Goal: Task Accomplishment & Management: Use online tool/utility

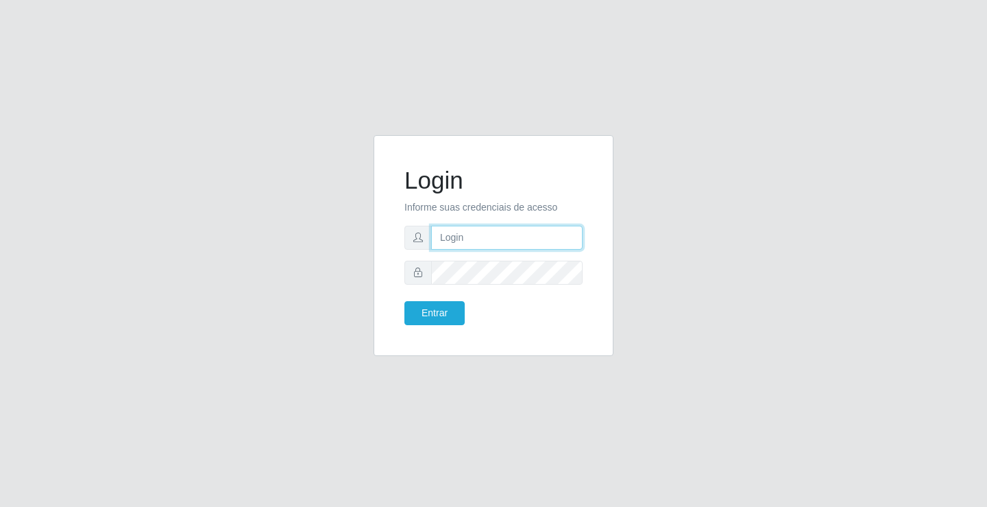
click at [499, 236] on input "text" at bounding box center [506, 238] width 151 height 24
type input "zivaneide@ideal"
click at [404, 301] on button "Entrar" at bounding box center [434, 313] width 60 height 24
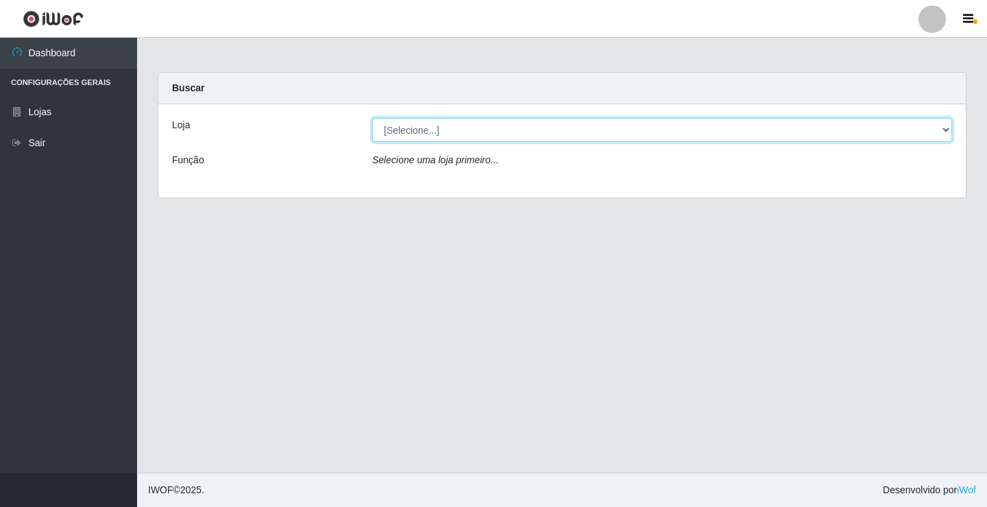
click at [945, 130] on select "[Selecione...] Ideal - Conceição" at bounding box center [662, 130] width 580 height 24
select select "231"
click at [372, 118] on select "[Selecione...] Ideal - Conceição" at bounding box center [662, 130] width 580 height 24
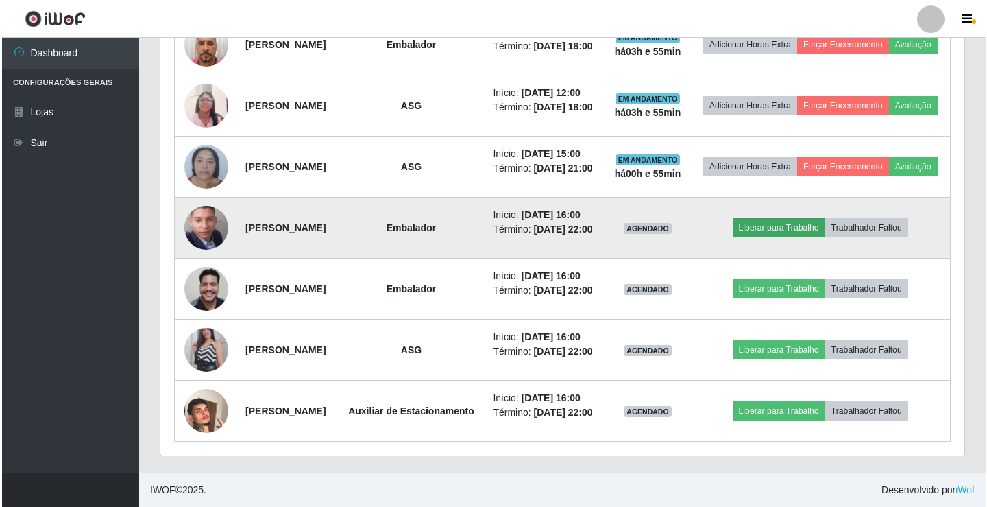
scroll to position [730, 0]
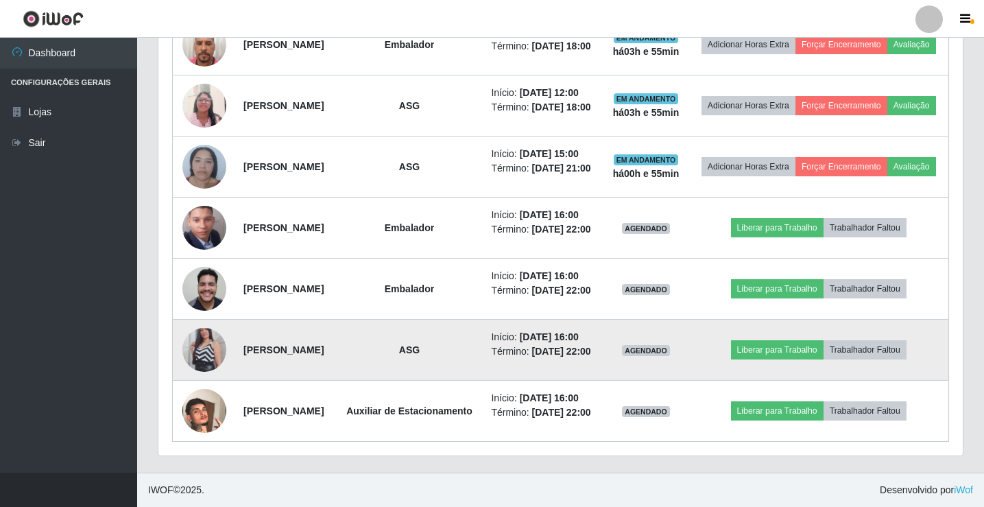
click at [208, 334] on img at bounding box center [204, 350] width 44 height 78
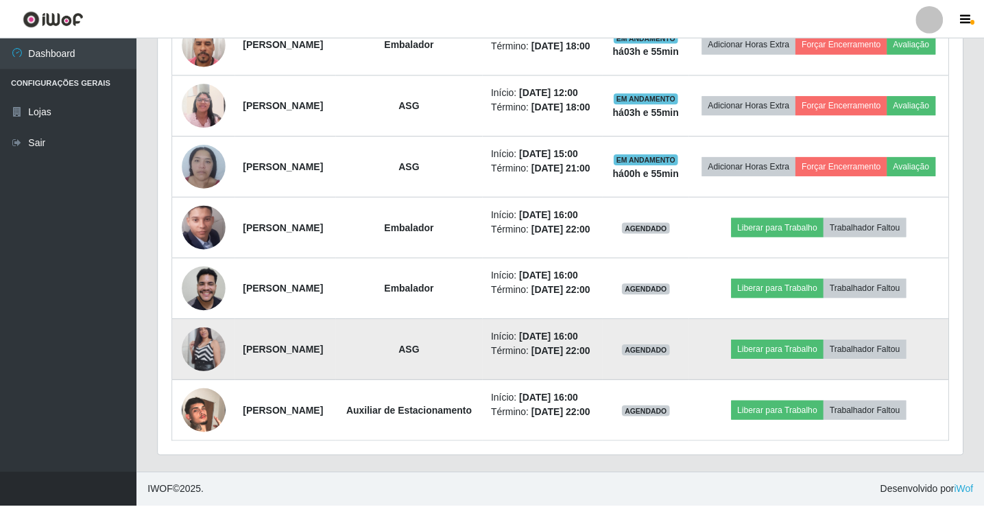
scroll to position [284, 797]
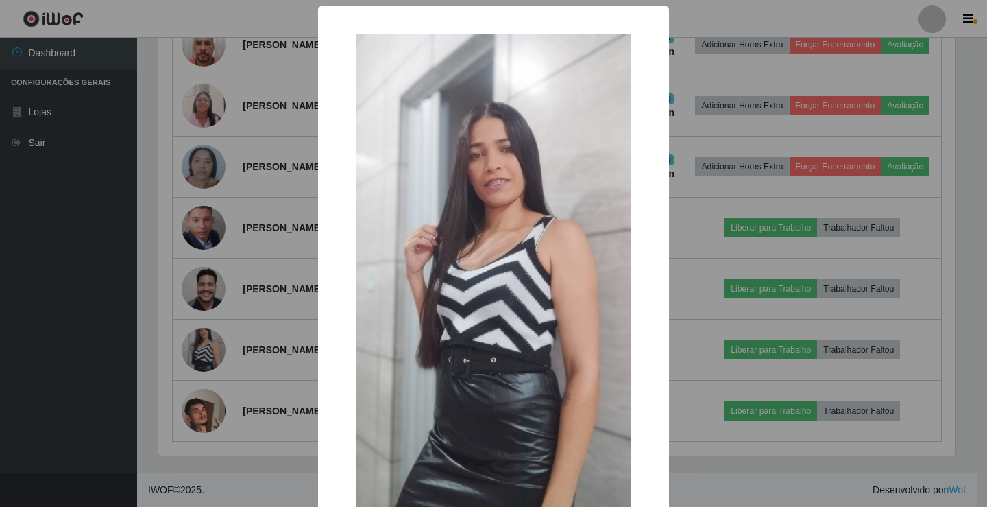
click at [706, 265] on div "× OK Cancel" at bounding box center [493, 253] width 987 height 507
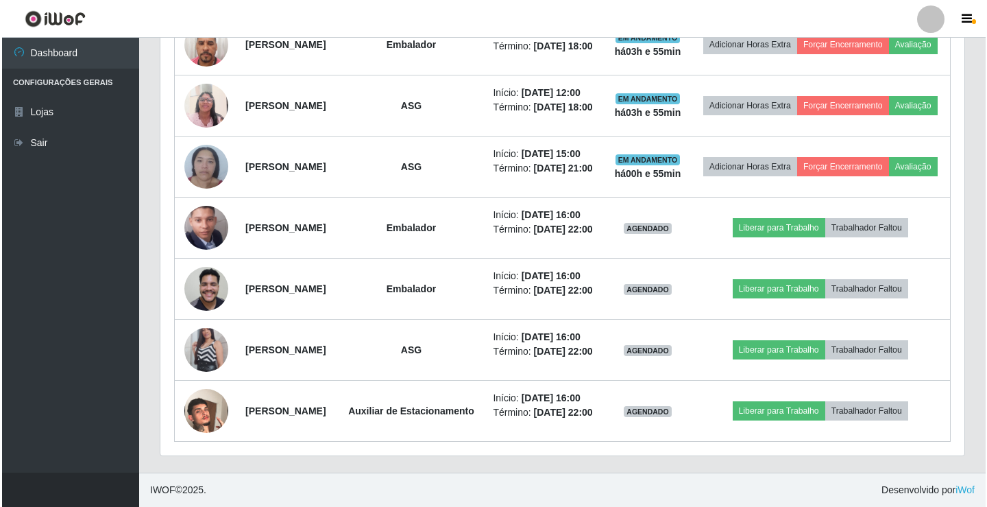
scroll to position [284, 804]
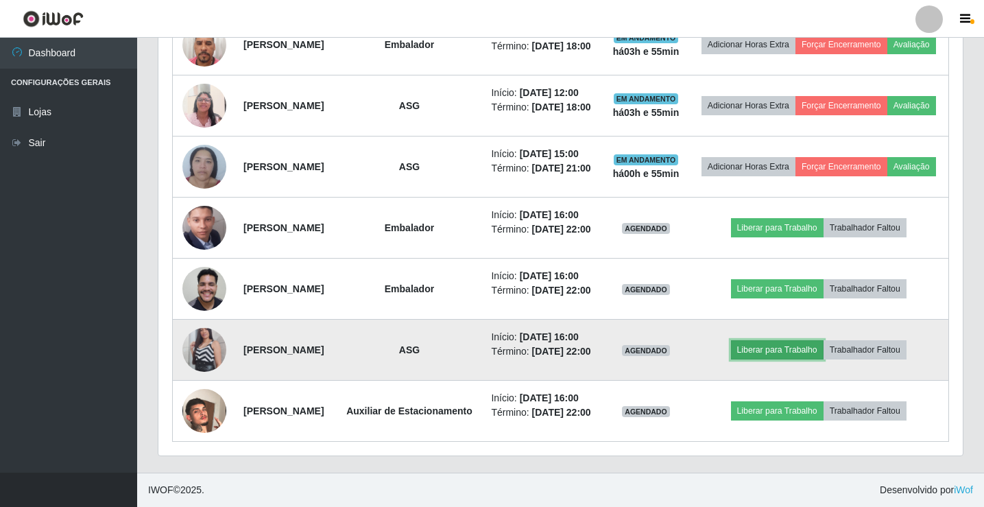
click at [779, 340] on button "Liberar para Trabalho" at bounding box center [777, 349] width 93 height 19
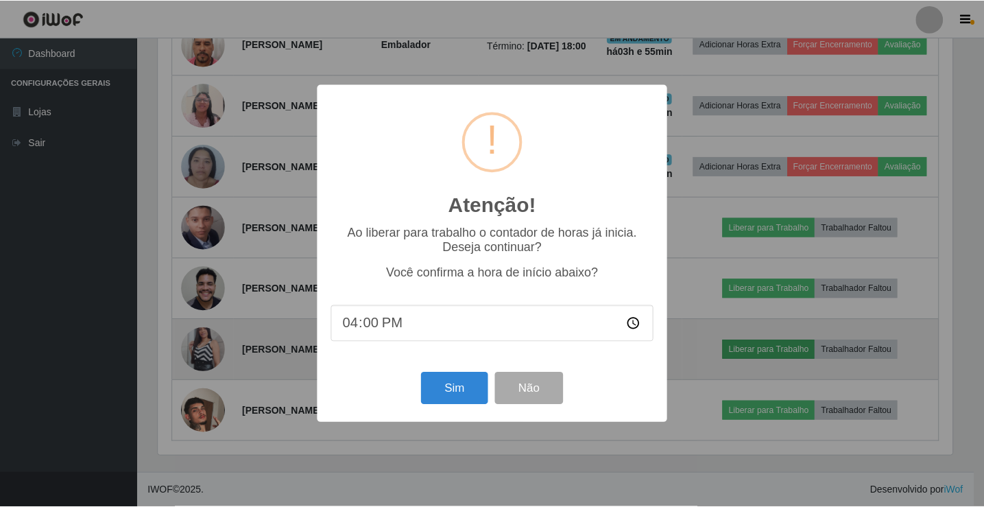
scroll to position [284, 797]
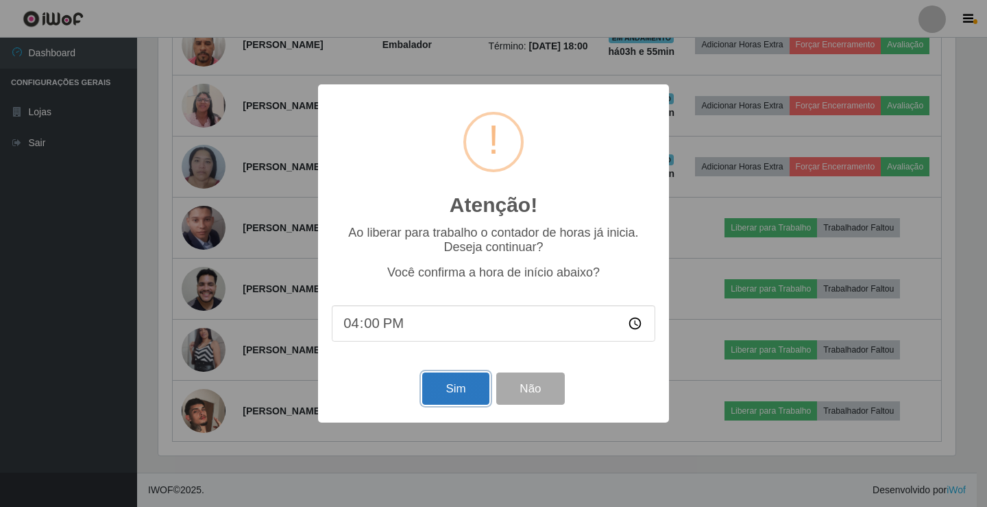
click at [450, 391] on button "Sim" at bounding box center [455, 388] width 66 height 32
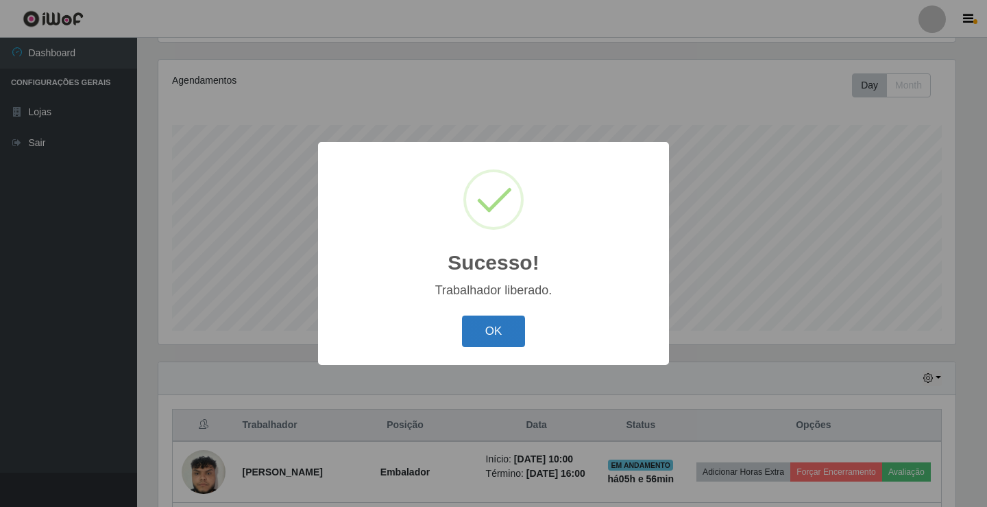
click at [498, 327] on button "OK" at bounding box center [494, 331] width 64 height 32
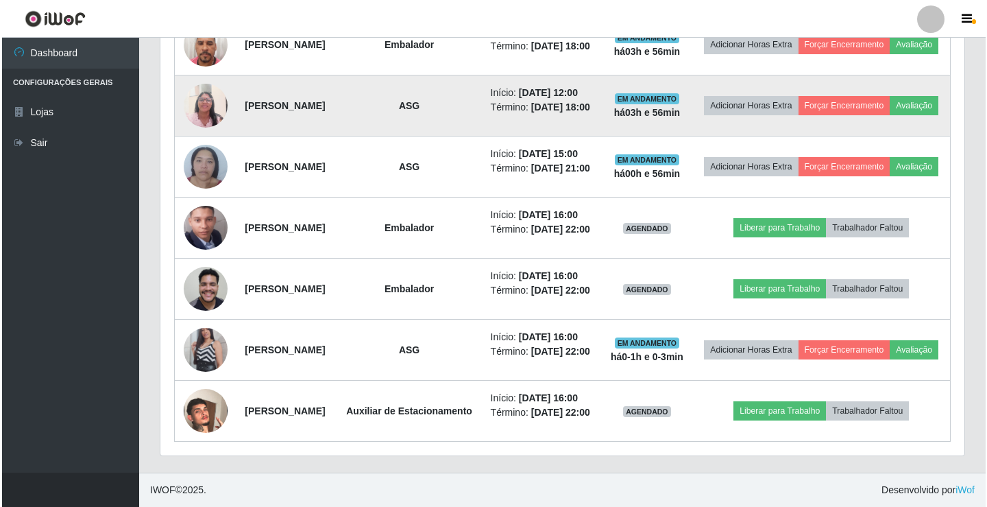
scroll to position [730, 0]
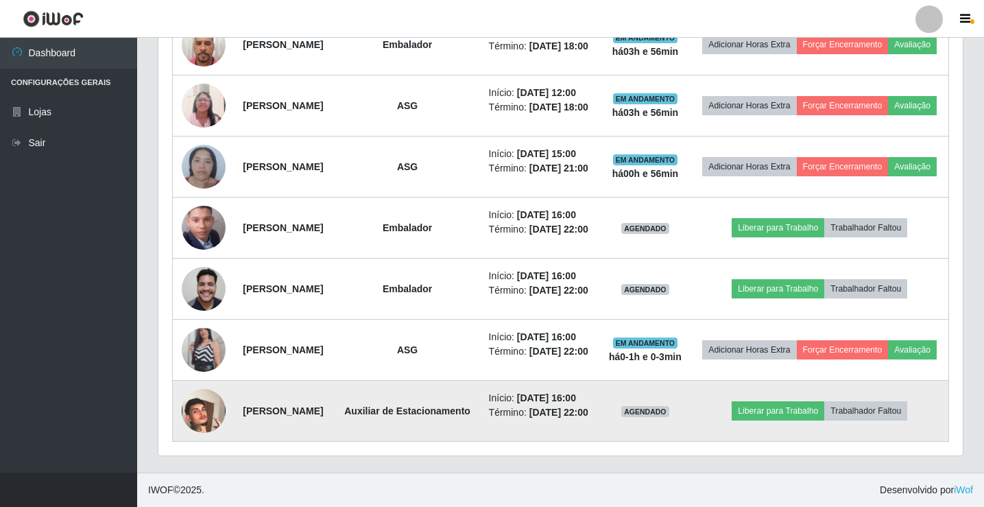
click at [192, 411] on img at bounding box center [204, 411] width 44 height 78
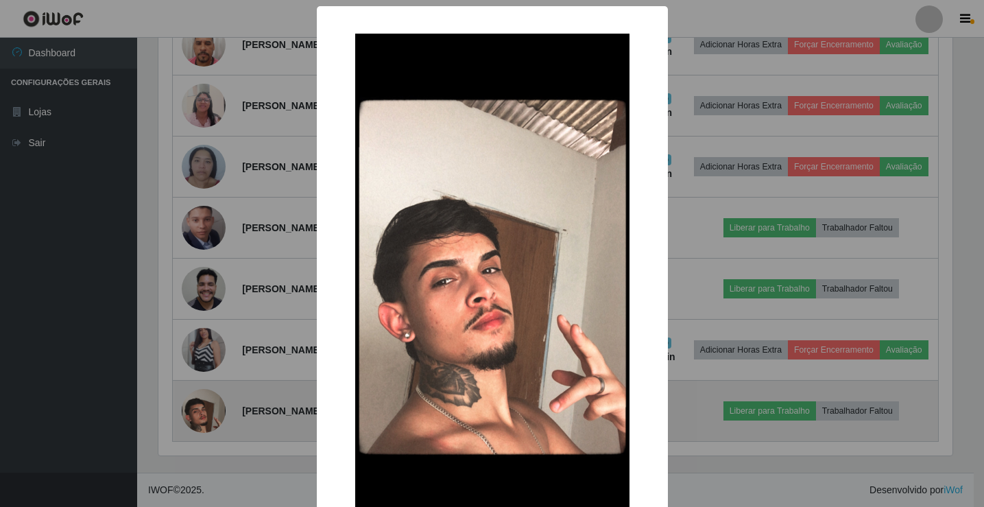
scroll to position [284, 797]
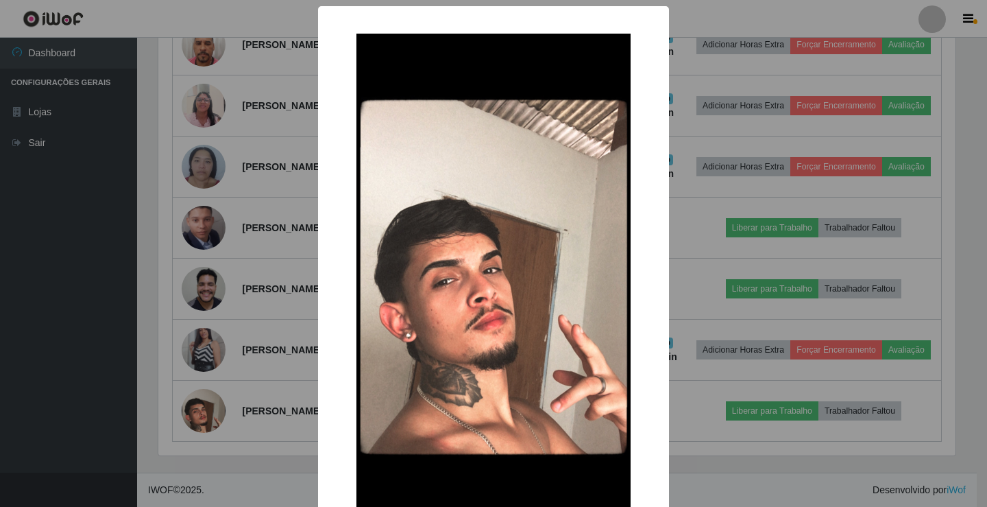
click at [664, 307] on div "× OK Cancel" at bounding box center [493, 253] width 987 height 507
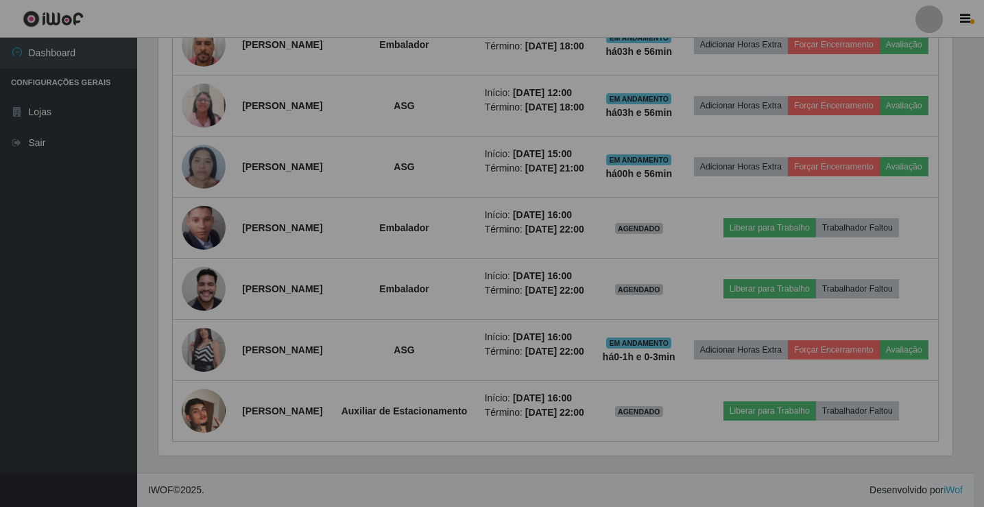
scroll to position [284, 804]
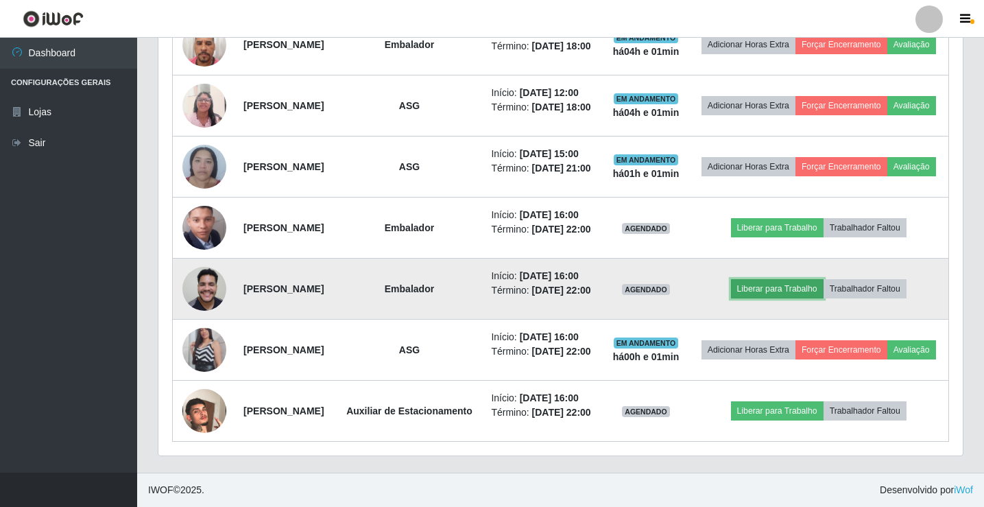
click at [788, 279] on button "Liberar para Trabalho" at bounding box center [777, 288] width 93 height 19
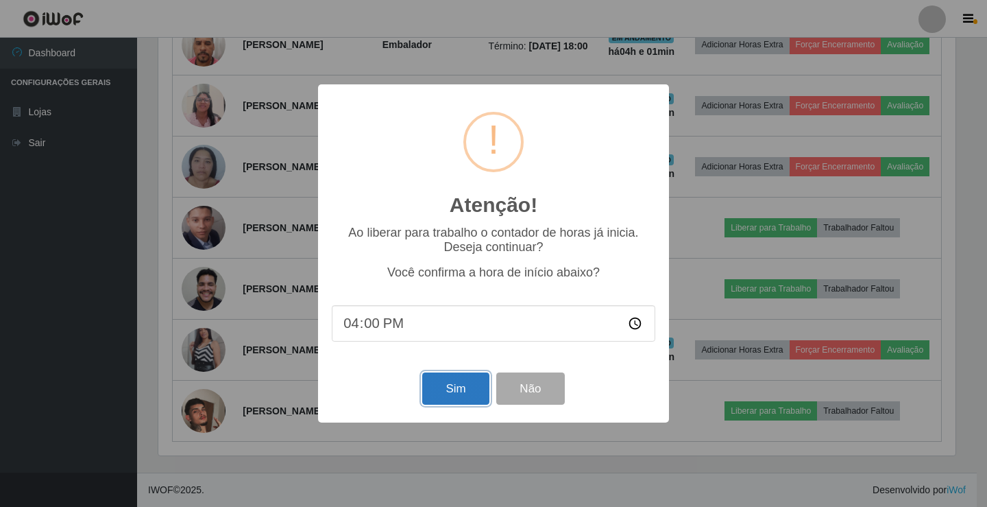
click at [466, 391] on button "Sim" at bounding box center [455, 388] width 66 height 32
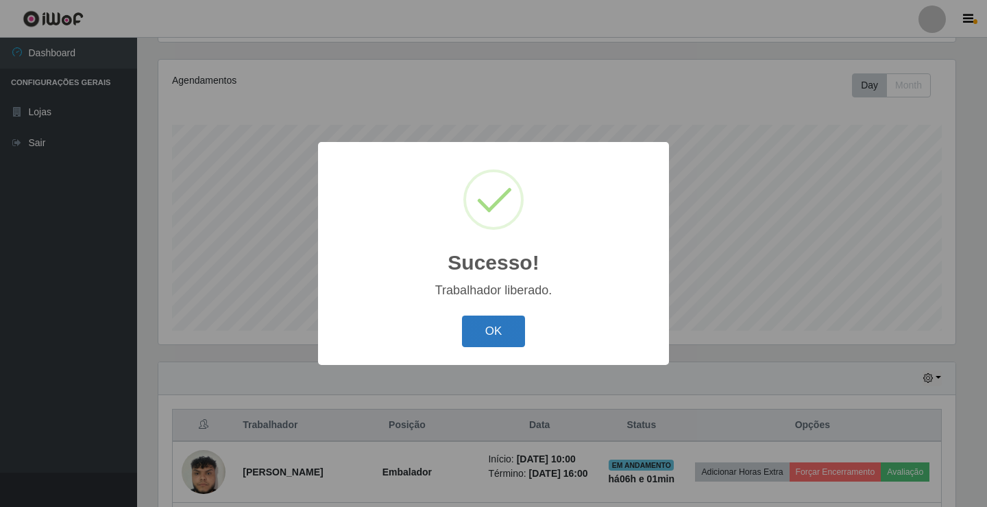
click at [485, 328] on button "OK" at bounding box center [494, 331] width 64 height 32
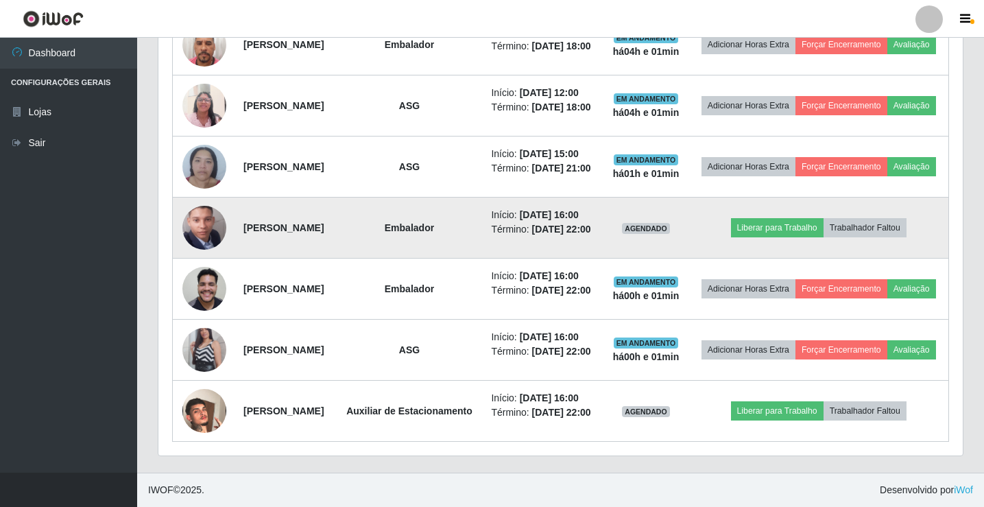
scroll to position [730, 0]
click at [790, 218] on button "Liberar para Trabalho" at bounding box center [777, 227] width 93 height 19
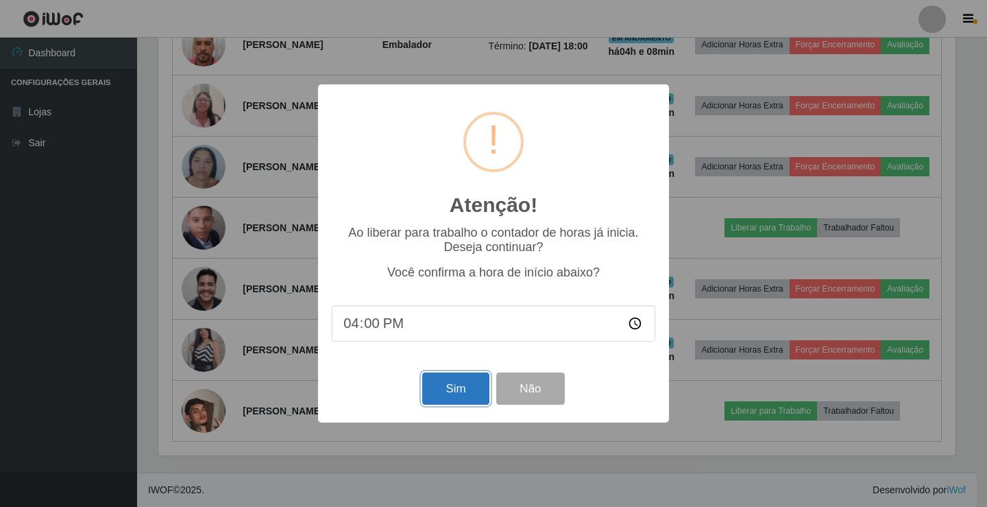
click at [454, 386] on button "Sim" at bounding box center [455, 388] width 66 height 32
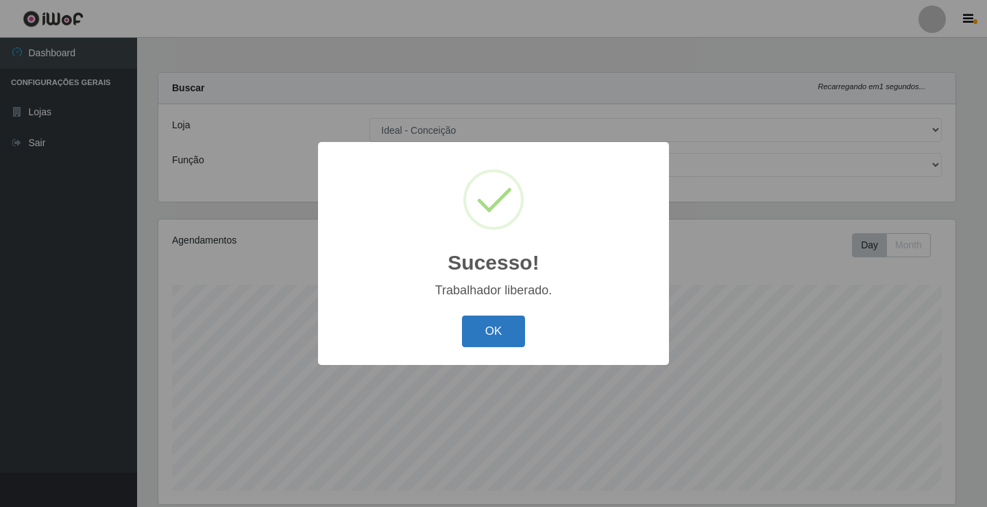
click at [501, 329] on button "OK" at bounding box center [494, 331] width 64 height 32
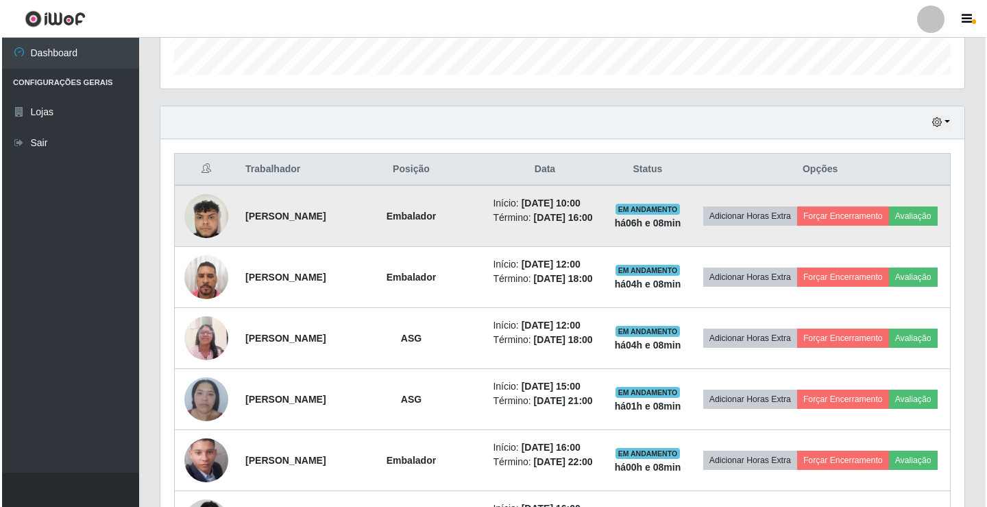
scroll to position [411, 0]
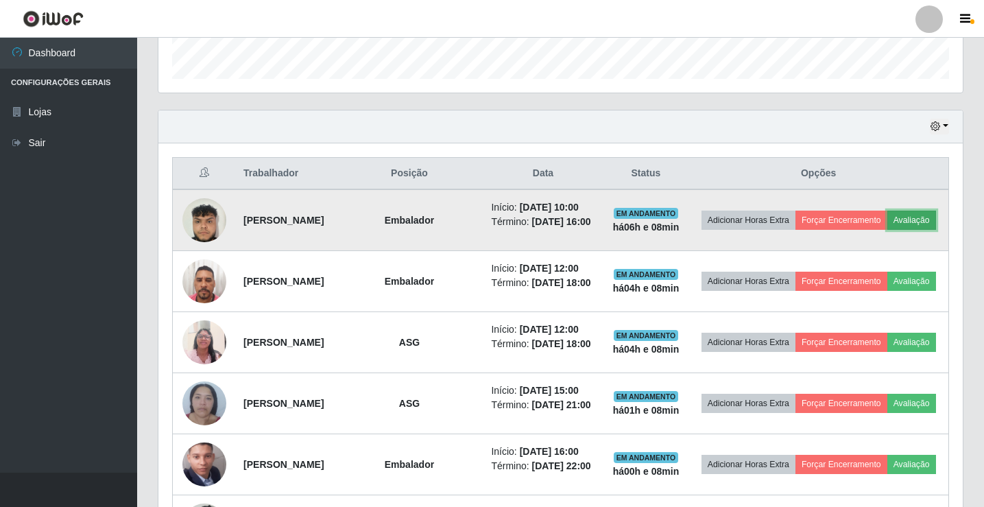
click at [887, 230] on button "Avaliação" at bounding box center [911, 219] width 49 height 19
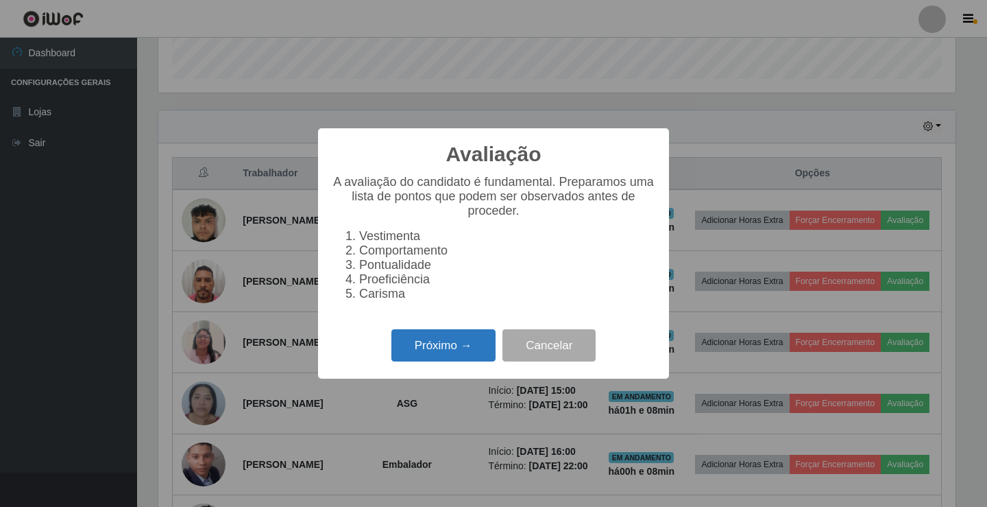
click at [430, 353] on button "Próximo →" at bounding box center [443, 345] width 104 height 32
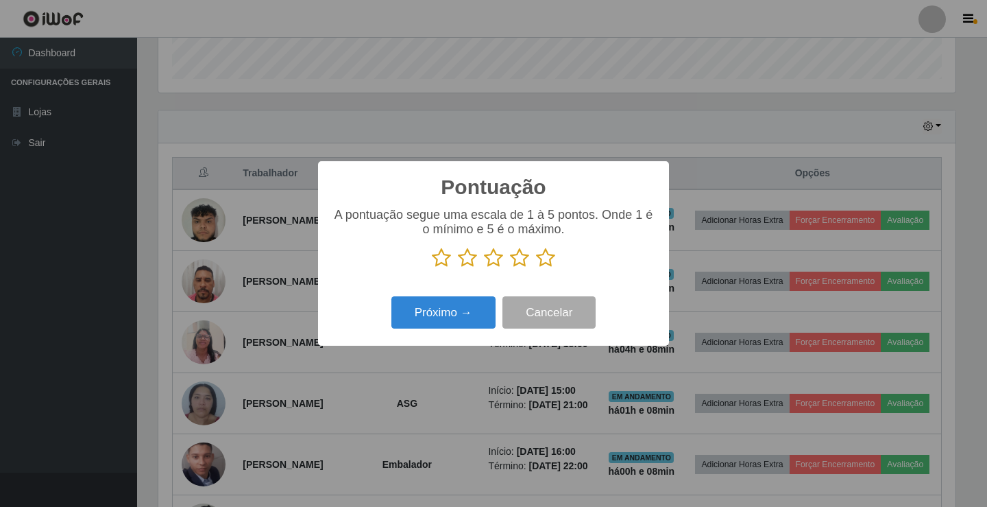
click at [523, 257] on icon at bounding box center [519, 257] width 19 height 21
click at [510, 268] on input "radio" at bounding box center [510, 268] width 0 height 0
click at [480, 314] on button "Próximo →" at bounding box center [443, 312] width 104 height 32
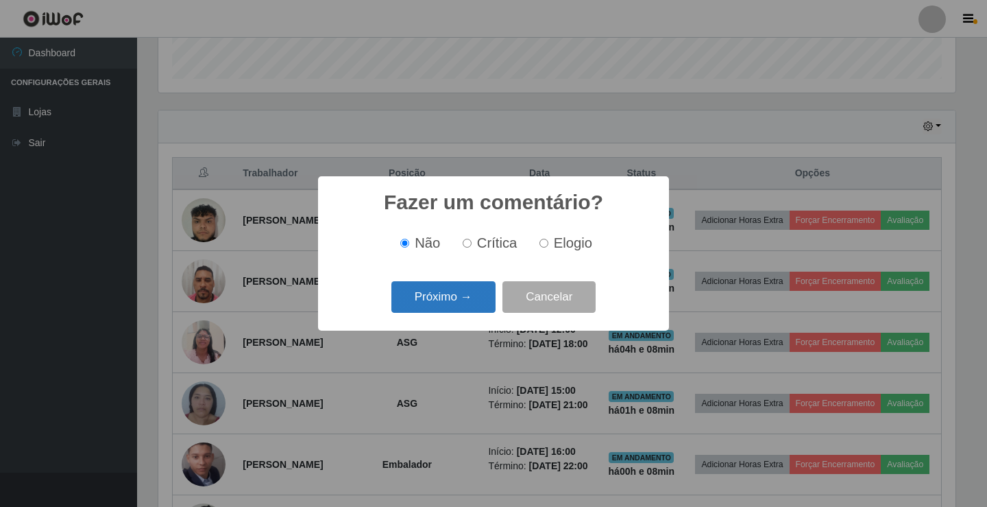
click at [474, 293] on button "Próximo →" at bounding box center [443, 297] width 104 height 32
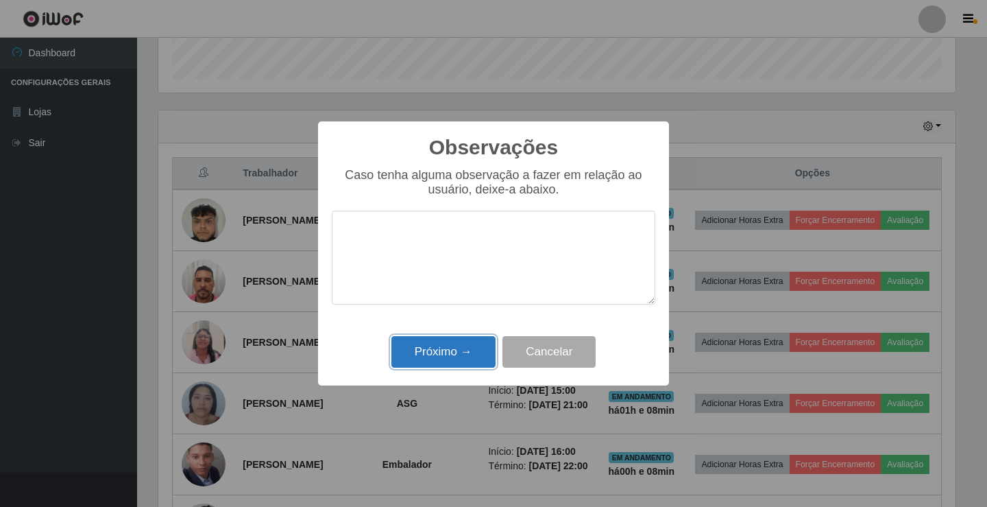
click at [456, 350] on button "Próximo →" at bounding box center [443, 352] width 104 height 32
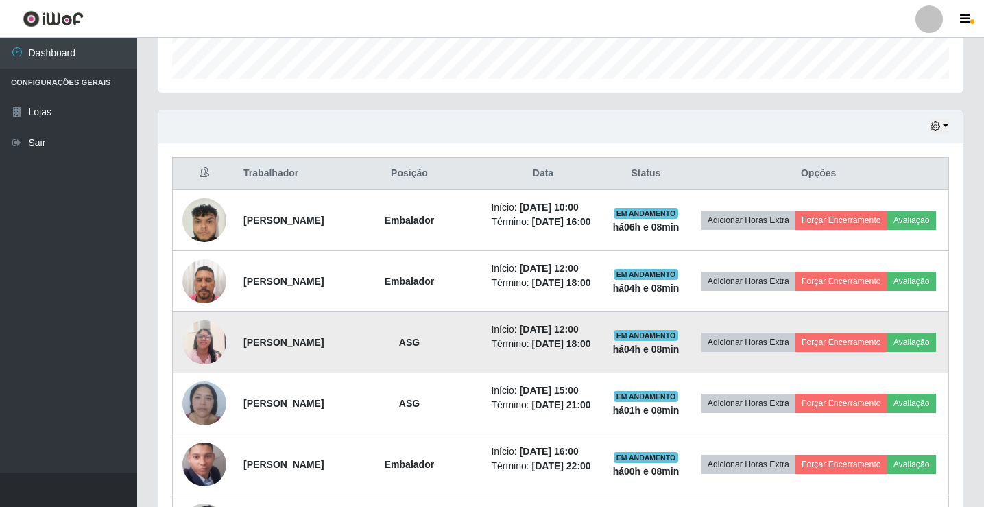
scroll to position [284, 804]
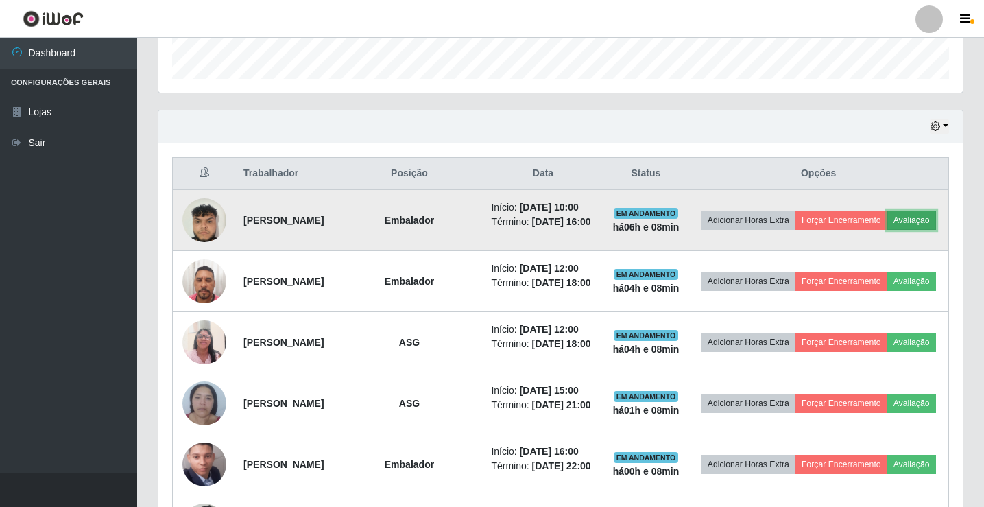
click at [887, 230] on button "Avaliação" at bounding box center [911, 219] width 49 height 19
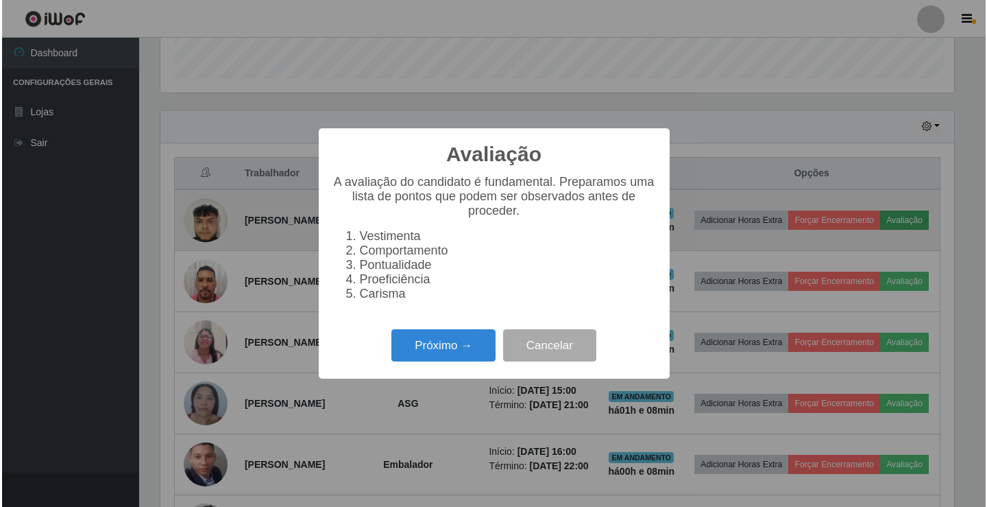
scroll to position [284, 797]
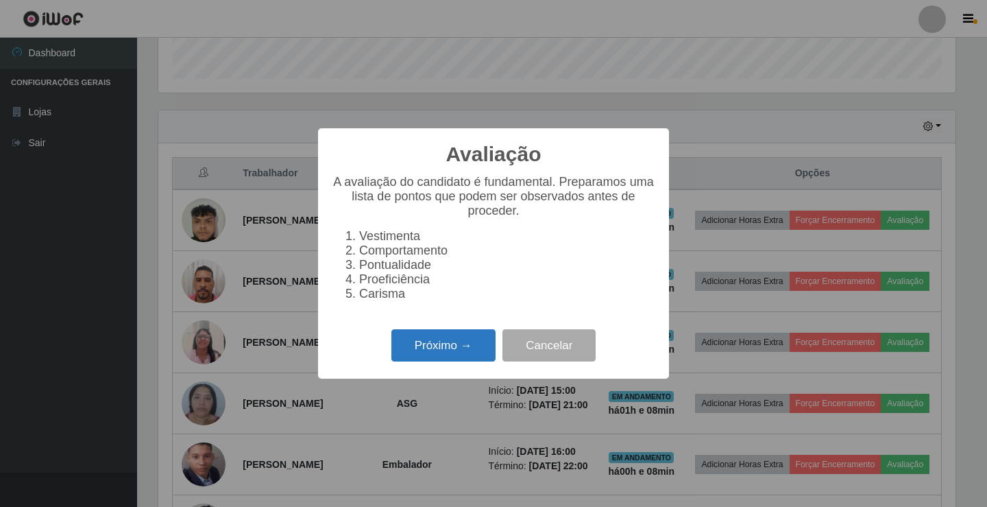
click at [445, 349] on button "Próximo →" at bounding box center [443, 345] width 104 height 32
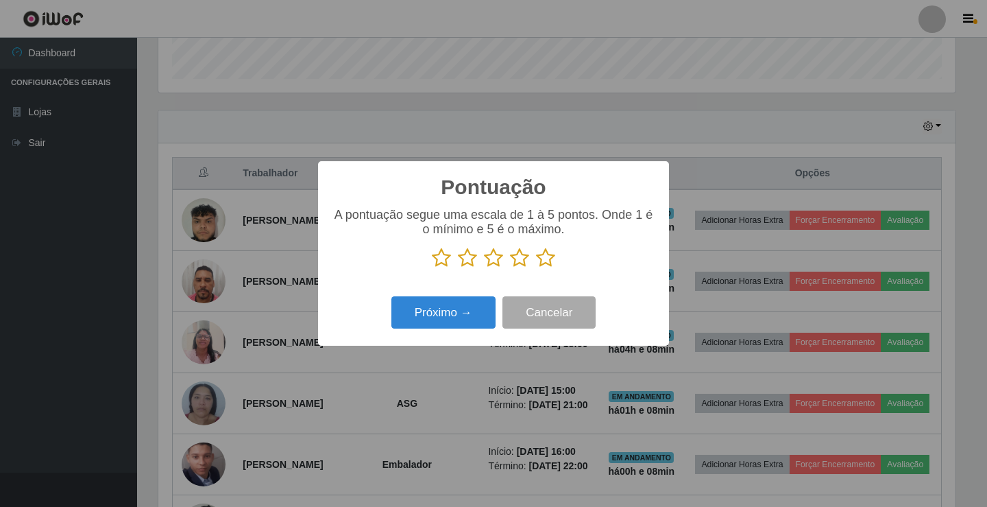
scroll to position [685147, 684634]
click at [520, 260] on icon at bounding box center [519, 257] width 19 height 21
click at [510, 268] on input "radio" at bounding box center [510, 268] width 0 height 0
click at [467, 322] on button "Próximo →" at bounding box center [443, 312] width 104 height 32
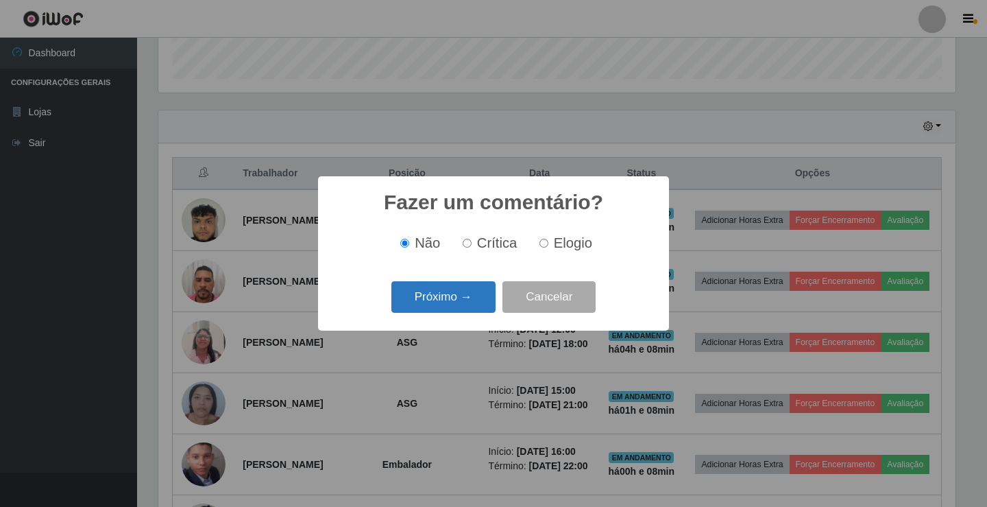
click at [439, 302] on button "Próximo →" at bounding box center [443, 297] width 104 height 32
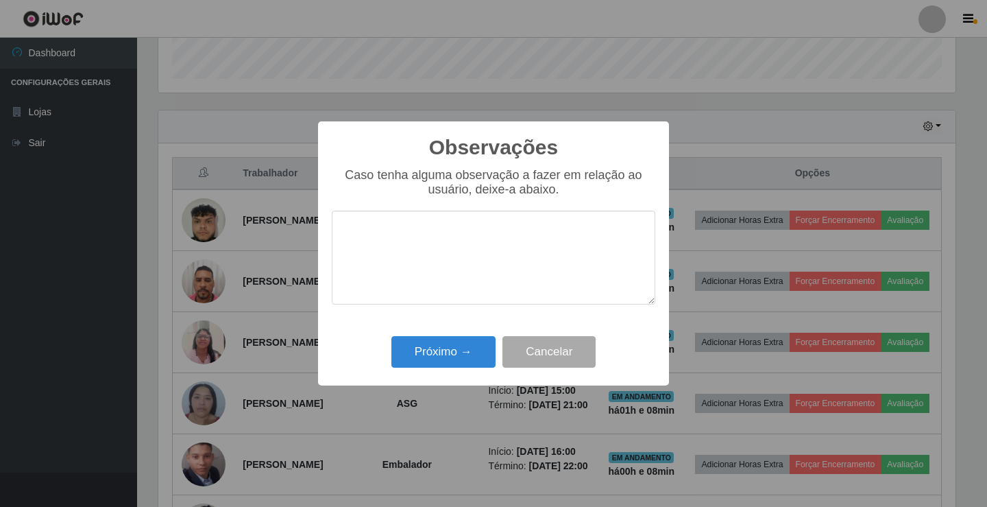
click at [428, 246] on textarea at bounding box center [494, 257] width 324 height 94
type textarea "ativo"
click at [419, 351] on button "Próximo →" at bounding box center [443, 352] width 104 height 32
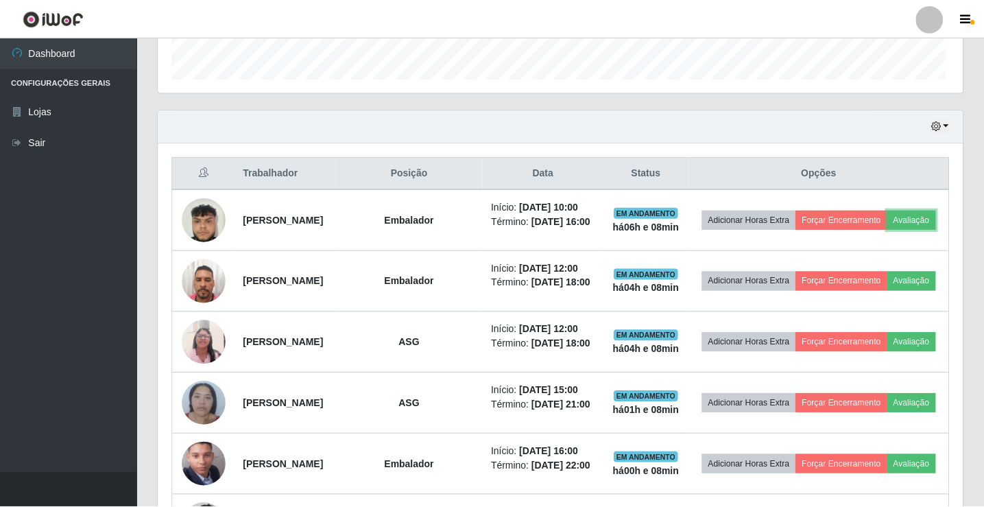
scroll to position [284, 804]
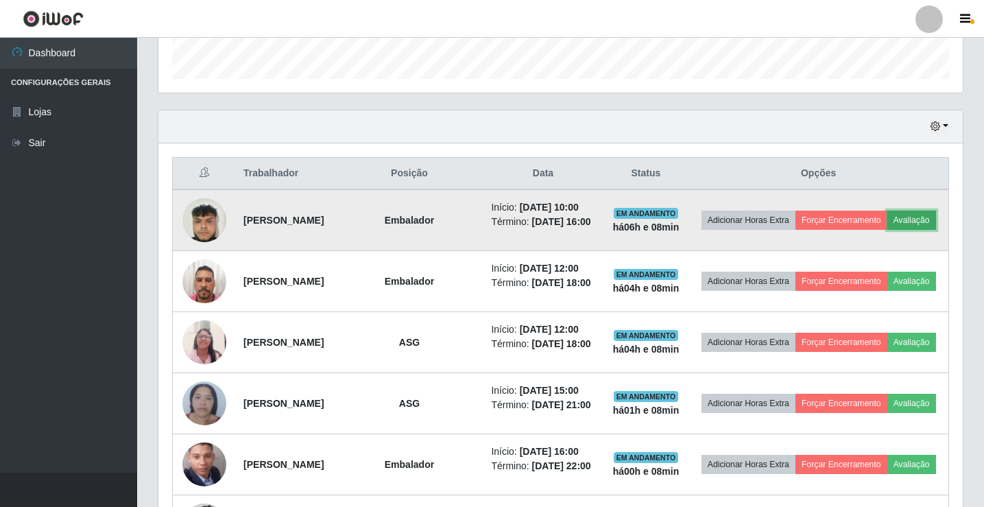
click at [887, 230] on button "Avaliação" at bounding box center [911, 219] width 49 height 19
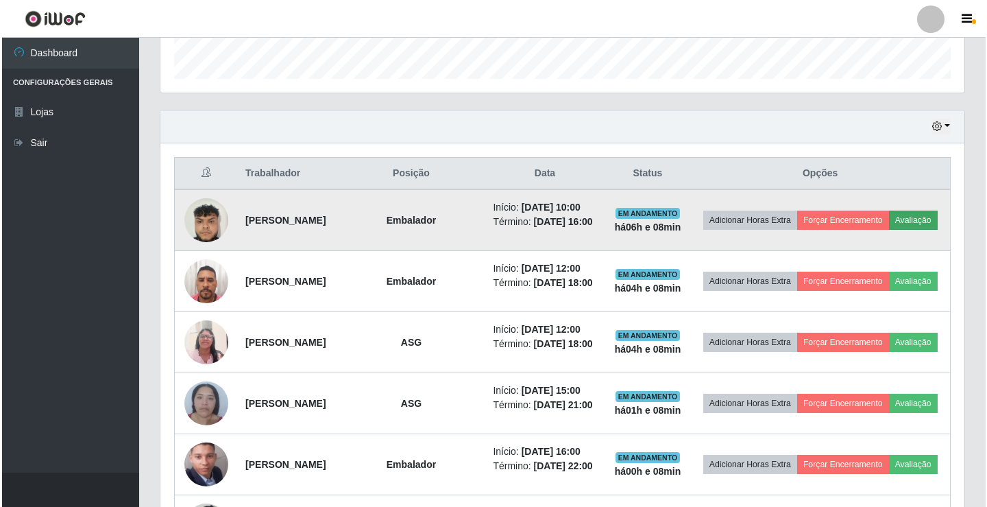
scroll to position [284, 797]
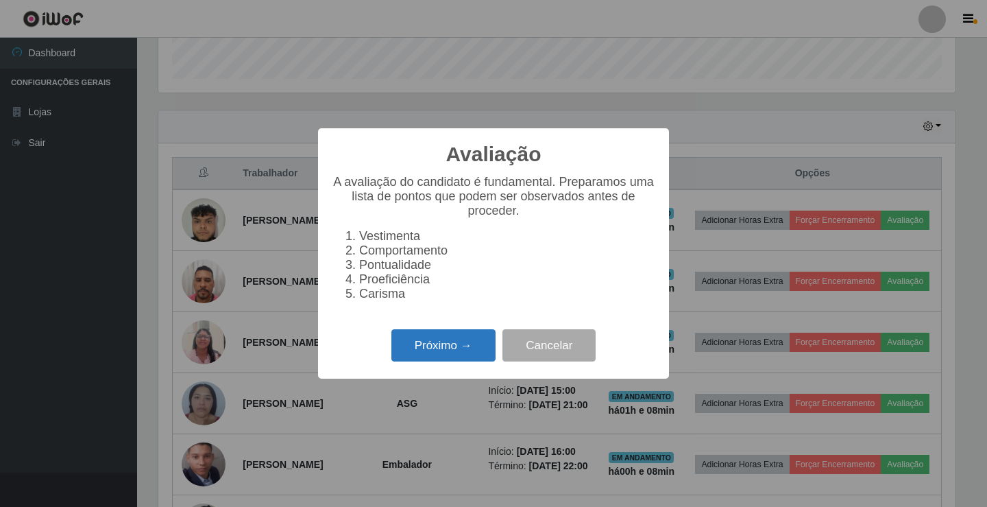
click at [429, 352] on button "Próximo →" at bounding box center [443, 345] width 104 height 32
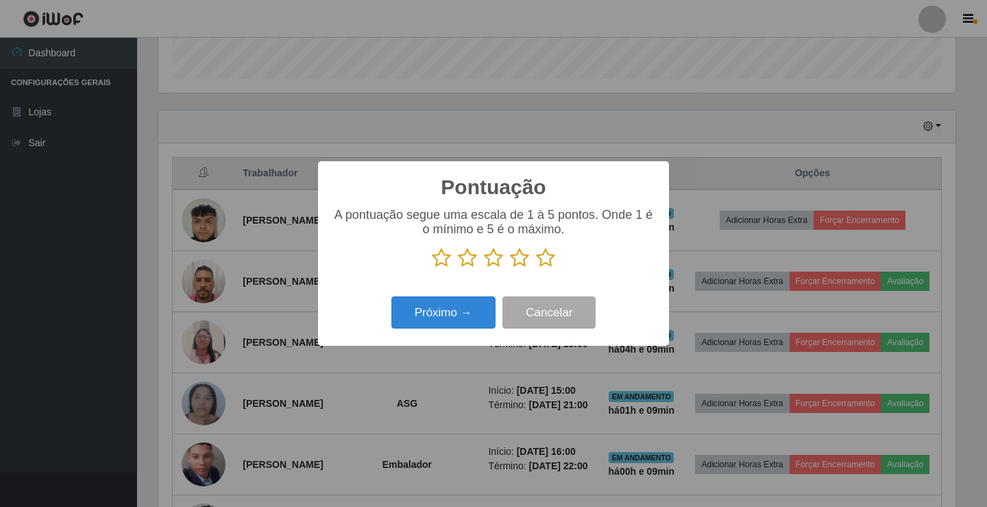
click at [518, 254] on icon at bounding box center [519, 257] width 19 height 21
click at [510, 268] on input "radio" at bounding box center [510, 268] width 0 height 0
click at [461, 312] on button "Próximo →" at bounding box center [443, 312] width 104 height 32
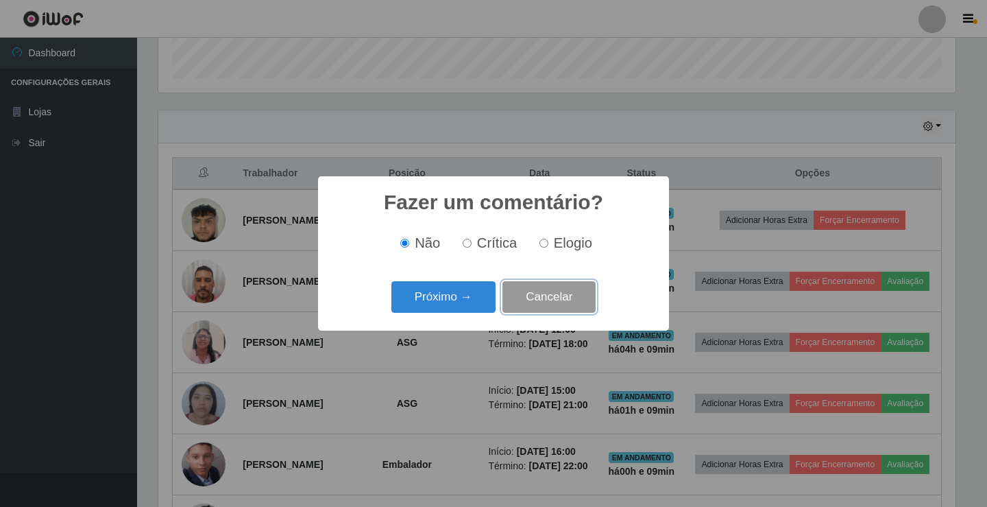
click at [544, 303] on button "Cancelar" at bounding box center [548, 297] width 93 height 32
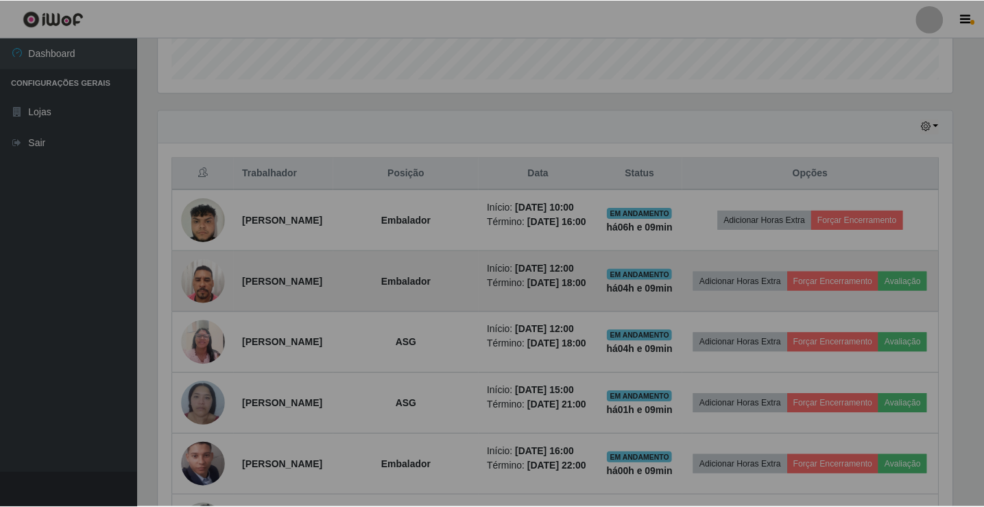
scroll to position [284, 804]
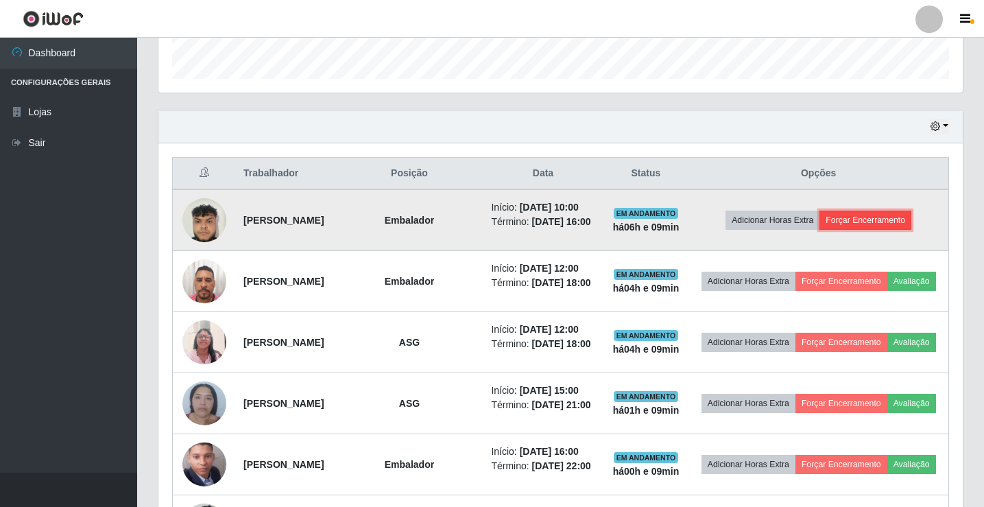
click at [860, 221] on button "Forçar Encerramento" at bounding box center [865, 219] width 92 height 19
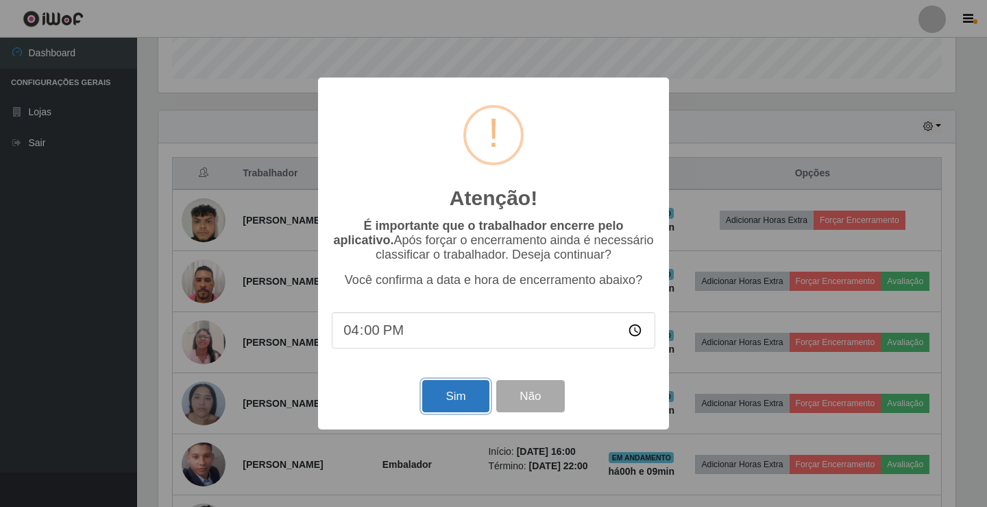
click at [455, 387] on button "Sim" at bounding box center [455, 396] width 66 height 32
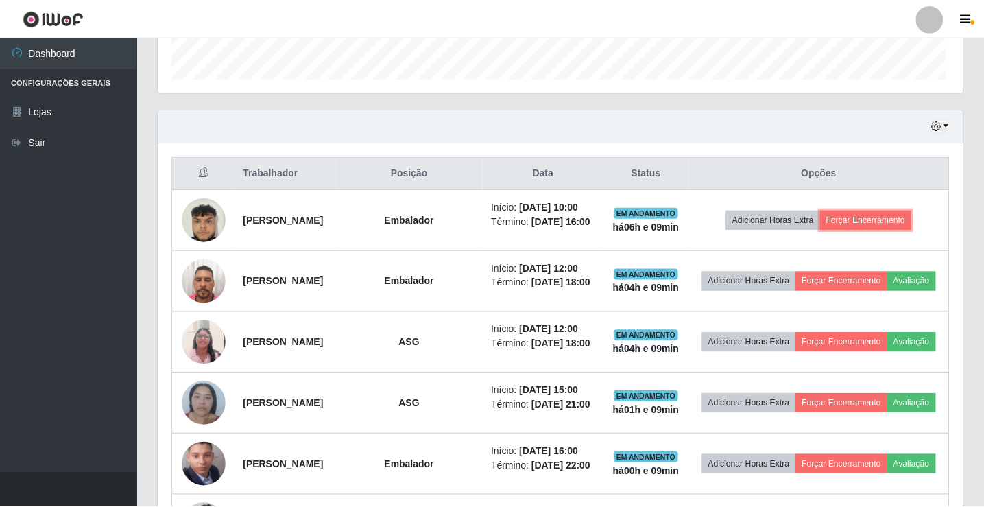
scroll to position [0, 0]
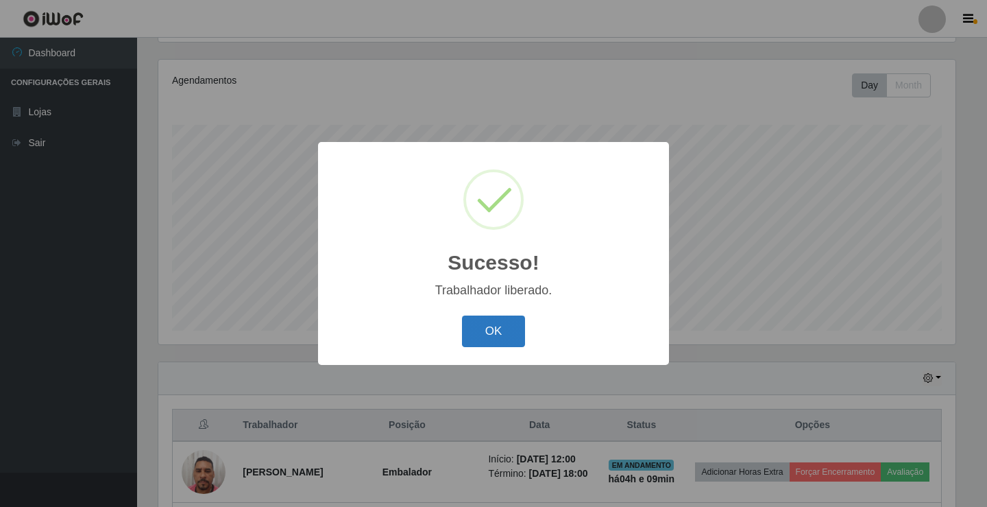
click at [504, 332] on button "OK" at bounding box center [494, 331] width 64 height 32
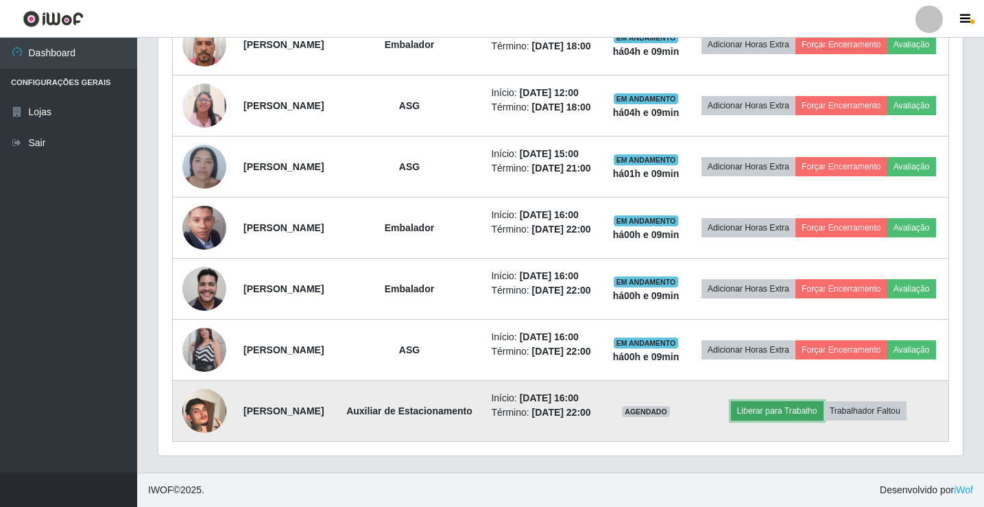
click at [803, 401] on button "Liberar para Trabalho" at bounding box center [777, 410] width 93 height 19
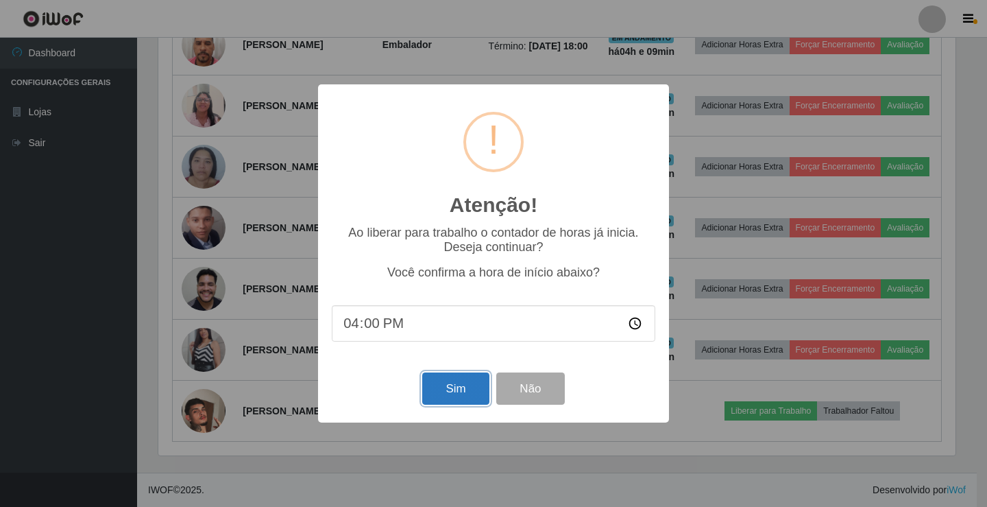
click at [448, 398] on button "Sim" at bounding box center [455, 388] width 66 height 32
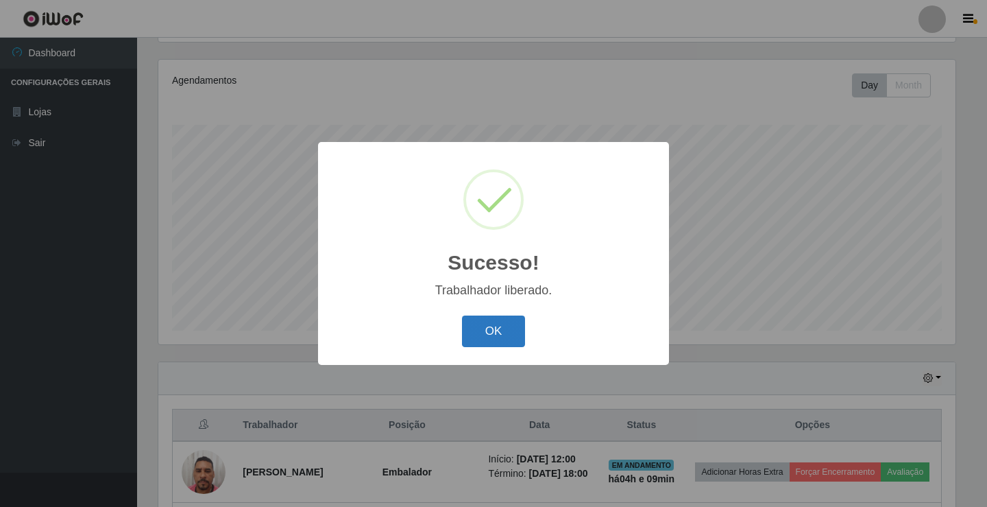
click at [480, 332] on button "OK" at bounding box center [494, 331] width 64 height 32
